Goal: Task Accomplishment & Management: Use online tool/utility

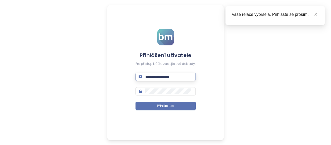
click at [173, 78] on input "text" at bounding box center [168, 77] width 47 height 6
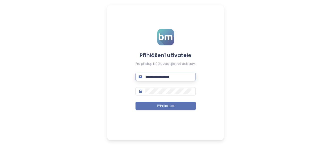
click at [165, 78] on input "text" at bounding box center [168, 77] width 47 height 6
type input "**********"
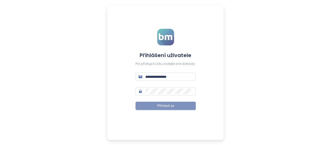
click at [159, 107] on font "Přihlásit se" at bounding box center [165, 105] width 17 height 4
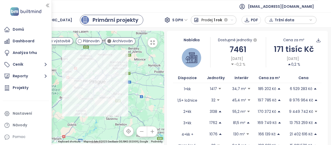
click at [106, 109] on div at bounding box center [83, 87] width 161 height 112
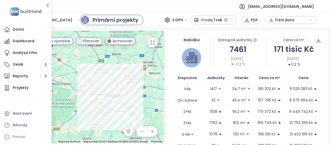
drag, startPoint x: 81, startPoint y: 56, endPoint x: 96, endPoint y: 70, distance: 21.2
click at [96, 70] on div at bounding box center [83, 87] width 161 height 112
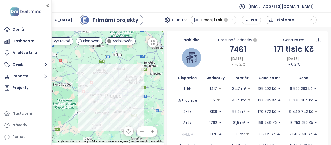
click at [96, 70] on div at bounding box center [83, 87] width 161 height 112
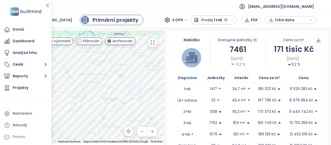
drag, startPoint x: 107, startPoint y: 89, endPoint x: 89, endPoint y: 66, distance: 29.8
click at [89, 66] on div at bounding box center [83, 87] width 161 height 112
click at [26, 85] on font "Projekty" at bounding box center [21, 87] width 16 height 5
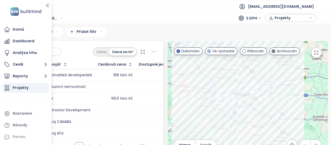
click at [178, 16] on div "Praha S DPH Projekty" at bounding box center [175, 18] width 281 height 8
click at [72, 10] on ul "[EMAIL_ADDRESS][DOMAIN_NAME]" at bounding box center [165, 6] width 305 height 13
click at [23, 42] on font "Dashboard" at bounding box center [24, 40] width 22 height 5
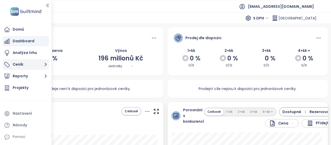
click at [29, 67] on button "Ceník" at bounding box center [26, 64] width 46 height 10
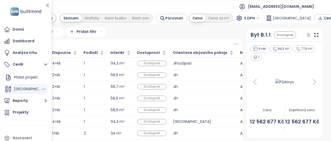
click at [24, 89] on font "[GEOGRAPHIC_DATA]" at bounding box center [33, 88] width 38 height 5
click at [49, 4] on icon "button" at bounding box center [47, 5] width 3 height 3
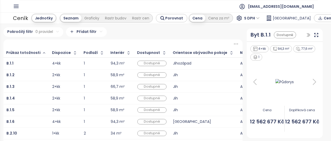
scroll to position [17, 0]
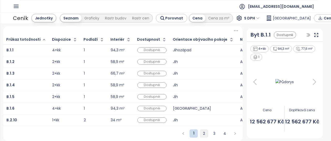
click at [203, 136] on font "2" at bounding box center [204, 133] width 2 height 5
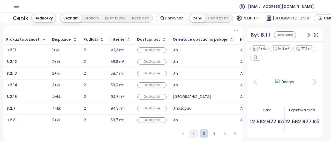
click at [190, 133] on link "1" at bounding box center [194, 133] width 8 height 8
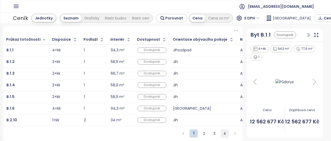
click at [224, 133] on font "4" at bounding box center [225, 133] width 3 height 5
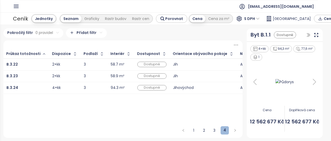
scroll to position [0, 0]
click at [194, 131] on font "1" at bounding box center [193, 130] width 1 height 5
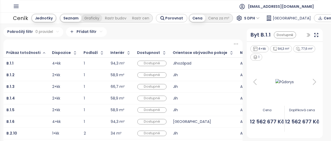
click at [90, 17] on font "Graficky" at bounding box center [91, 18] width 15 height 5
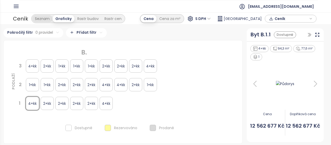
click at [45, 19] on font "Seznam" at bounding box center [42, 18] width 15 height 5
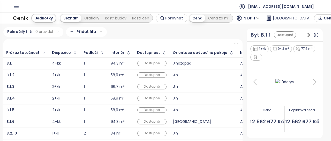
click at [157, 37] on div "Pokročilý filtr 0 pravidel Přidat filtr" at bounding box center [122, 32] width 239 height 10
